Goal: Find specific page/section: Find specific page/section

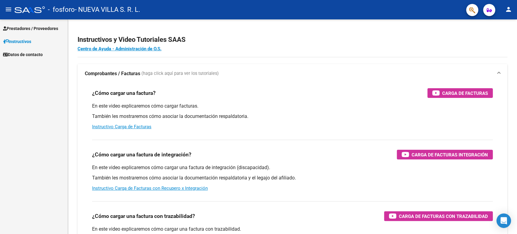
click at [15, 9] on div at bounding box center [30, 9] width 30 height 7
click at [11, 9] on mat-icon "menu" at bounding box center [8, 9] width 7 height 7
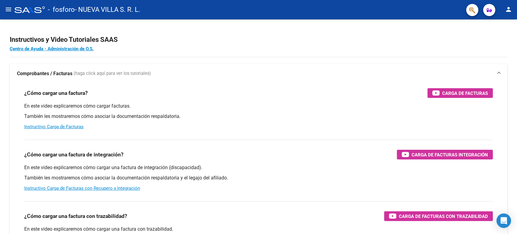
click at [12, 10] on button "menu" at bounding box center [8, 10] width 12 height 12
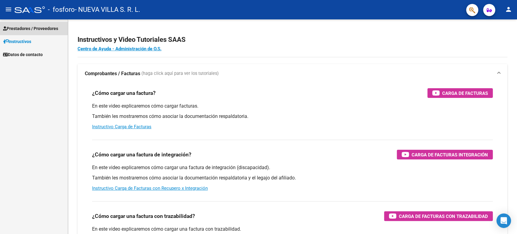
click at [48, 23] on link "Prestadores / Proveedores" at bounding box center [34, 28] width 68 height 13
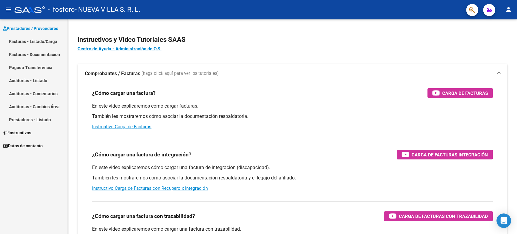
click at [51, 41] on link "Facturas - Listado/Carga" at bounding box center [34, 41] width 68 height 13
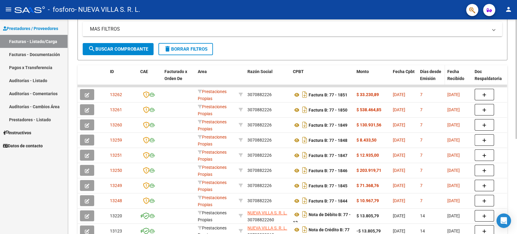
scroll to position [168, 0]
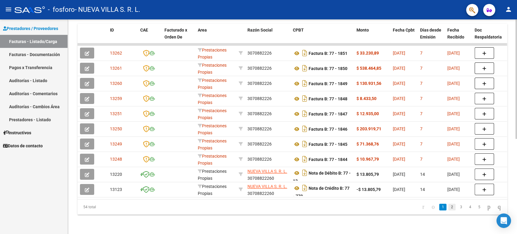
click at [448, 210] on link "2" at bounding box center [451, 207] width 7 height 7
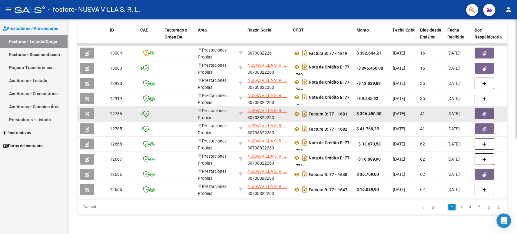
scroll to position [171, 0]
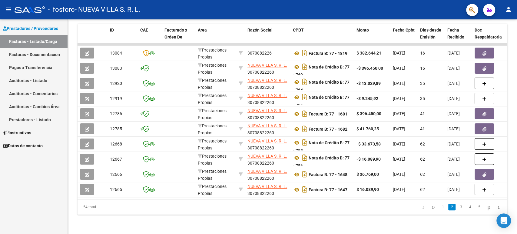
click at [439, 208] on link "1" at bounding box center [442, 207] width 7 height 7
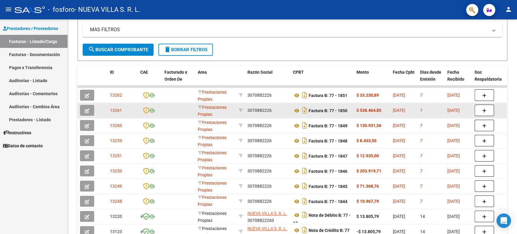
scroll to position [134, 0]
